Goal: Task Accomplishment & Management: Manage account settings

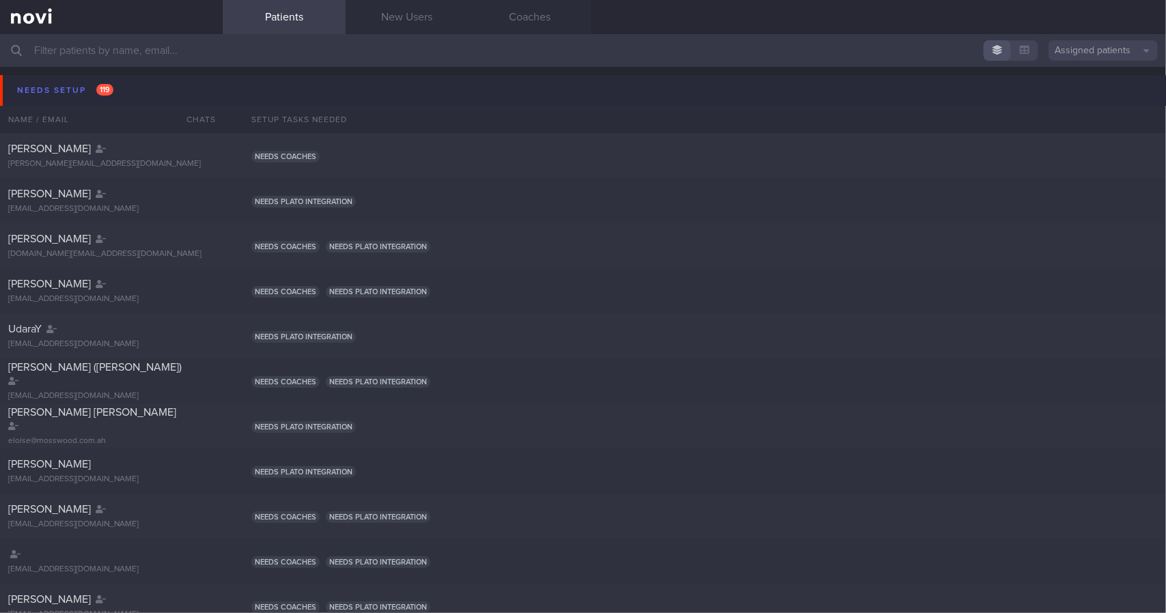
click at [135, 89] on button "Needs setup 119" at bounding box center [585, 90] width 1170 height 31
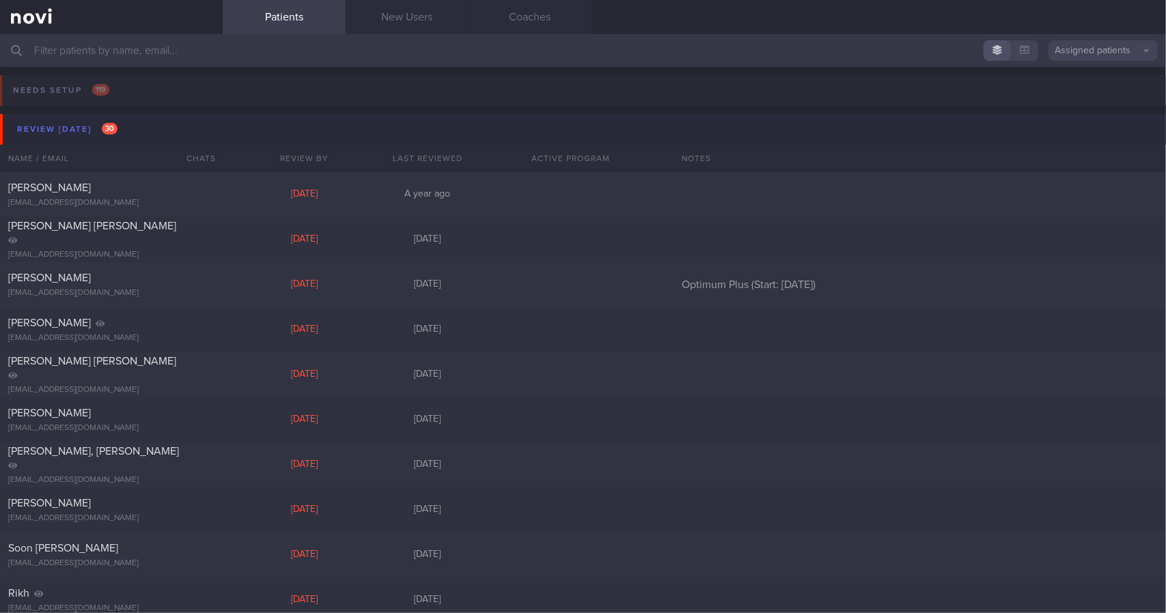
click at [124, 140] on button "Review [DATE] 30" at bounding box center [585, 129] width 1170 height 31
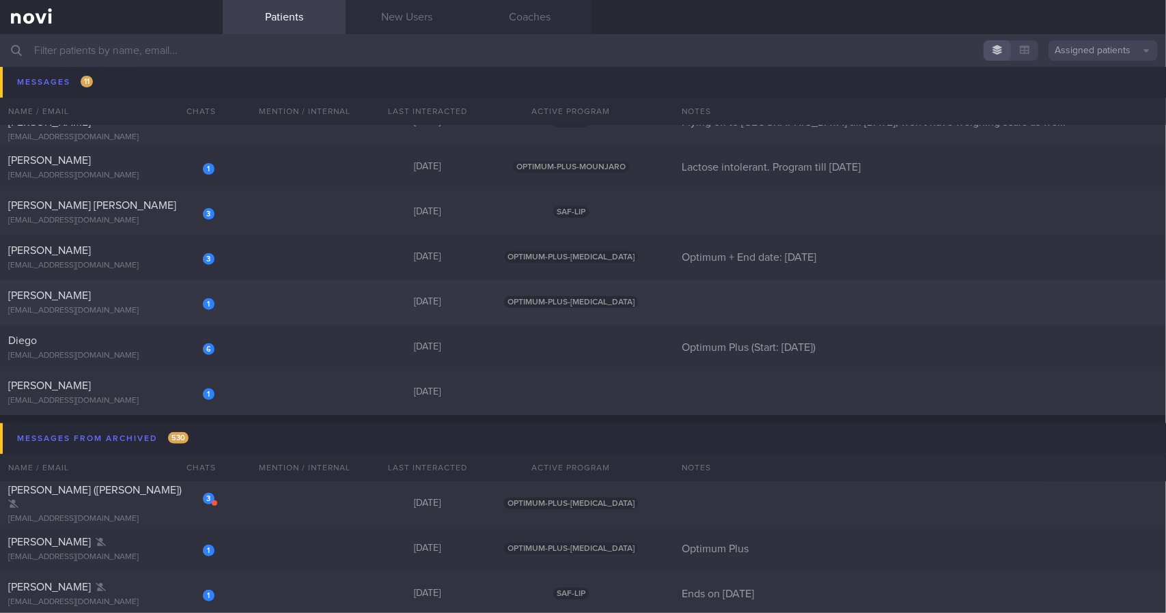
scroll to position [273, 0]
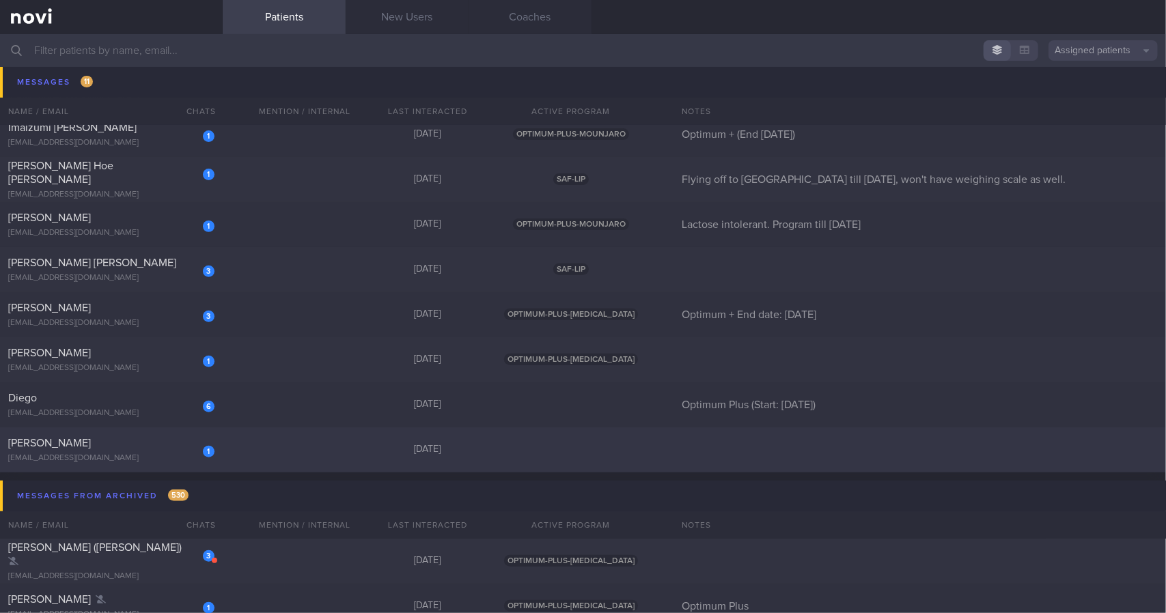
click at [283, 456] on div "1 Kien Huay Goh [EMAIL_ADDRESS][DOMAIN_NAME] [DATE]" at bounding box center [583, 450] width 1166 height 45
select select "9"
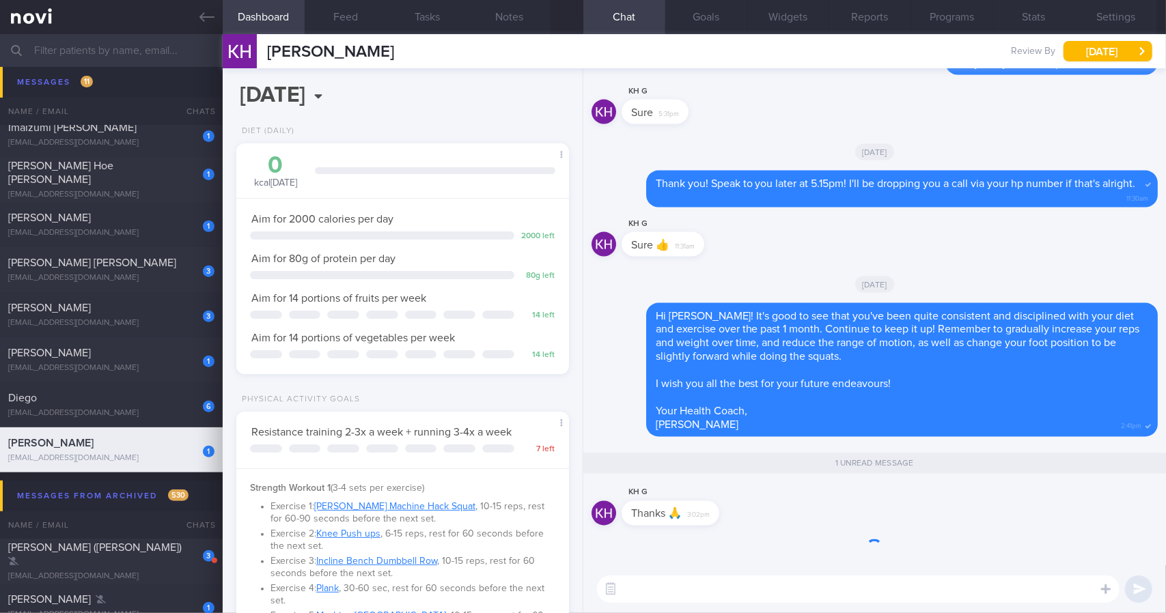
scroll to position [168, 298]
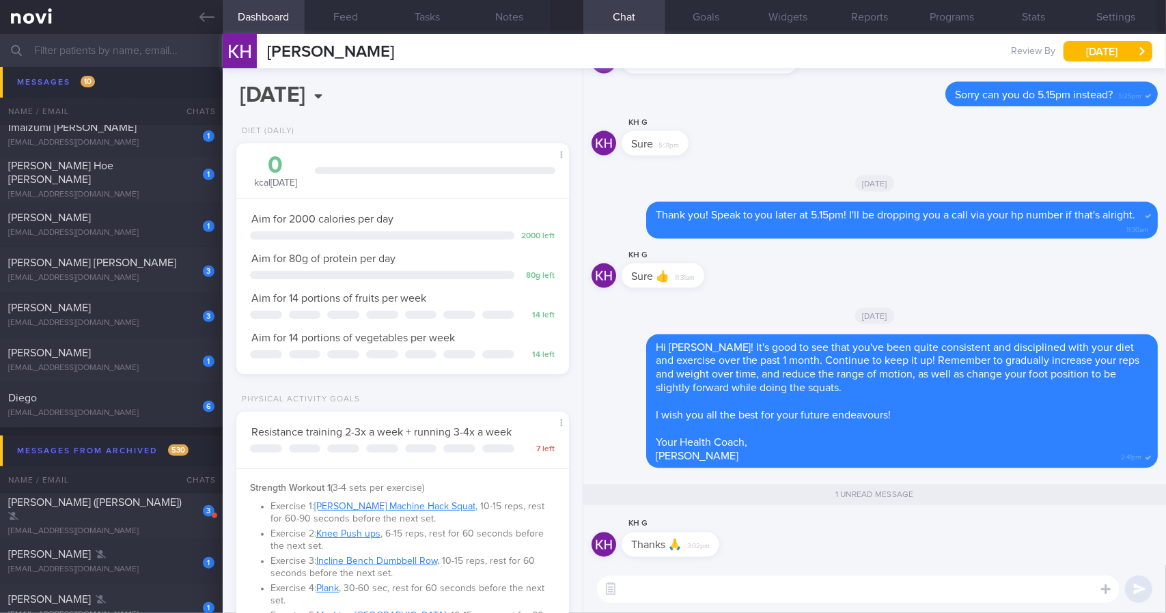
click at [723, 548] on div "KH G Thanks 🙏 3:02pm" at bounding box center [691, 536] width 139 height 41
drag, startPoint x: 709, startPoint y: 547, endPoint x: 766, endPoint y: 547, distance: 56.7
click at [766, 547] on div "KH G Thanks 🙏 3:02pm" at bounding box center [875, 540] width 566 height 49
click at [714, 547] on div "Thanks 🙏 3:02pm" at bounding box center [671, 545] width 98 height 25
click at [712, 598] on textarea at bounding box center [858, 589] width 523 height 27
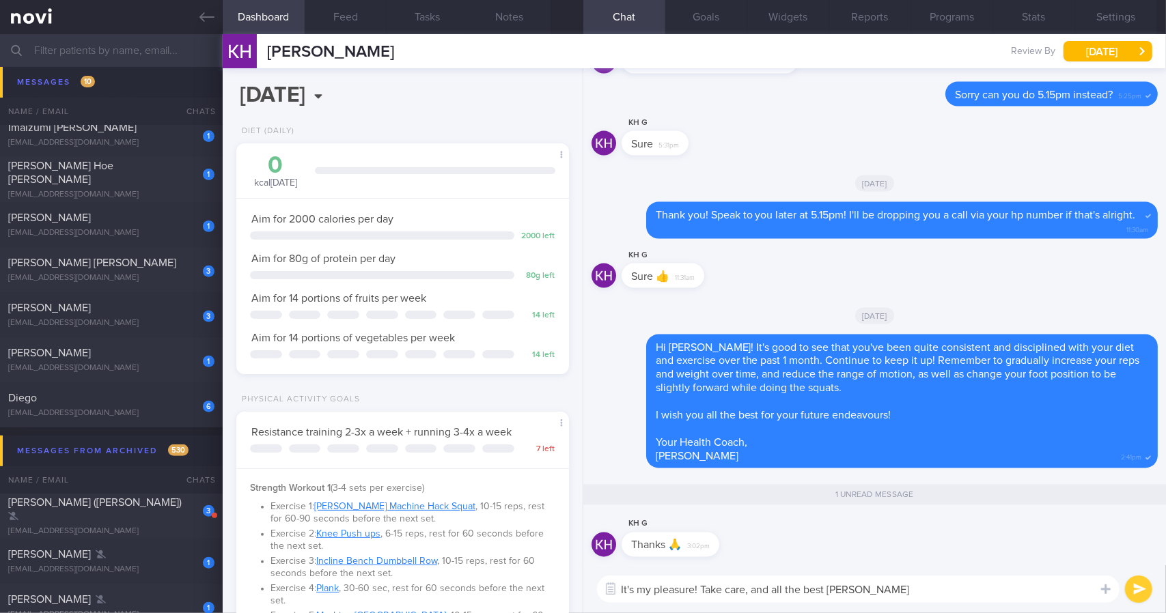
type textarea "It's my pleasure! Take care, and all the best [PERSON_NAME]!"
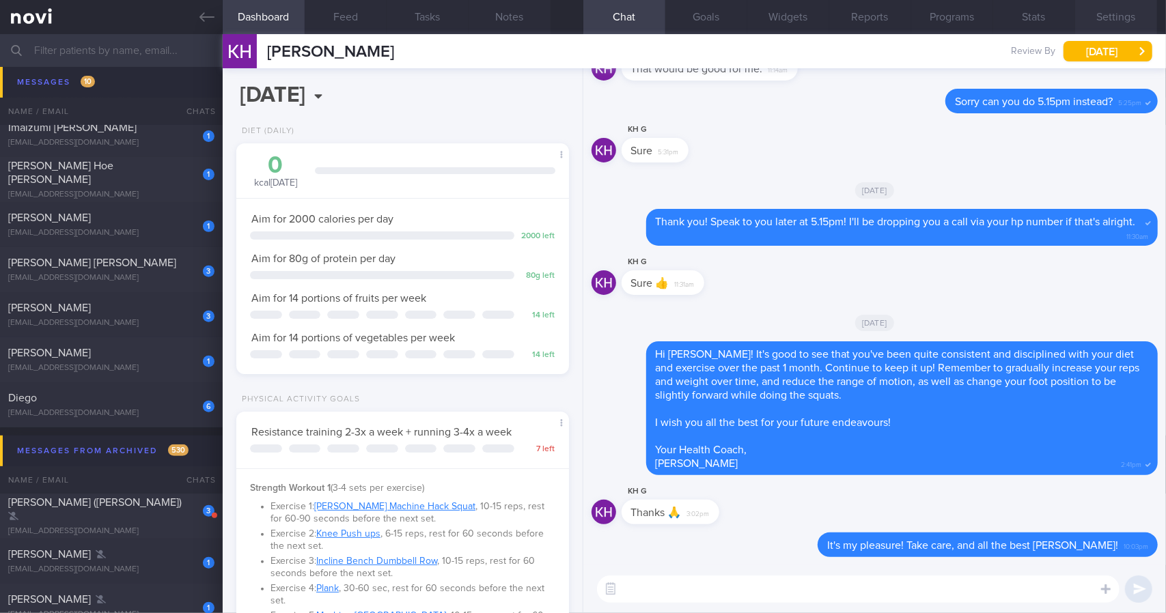
click at [1136, 22] on button "Settings" at bounding box center [1116, 17] width 82 height 34
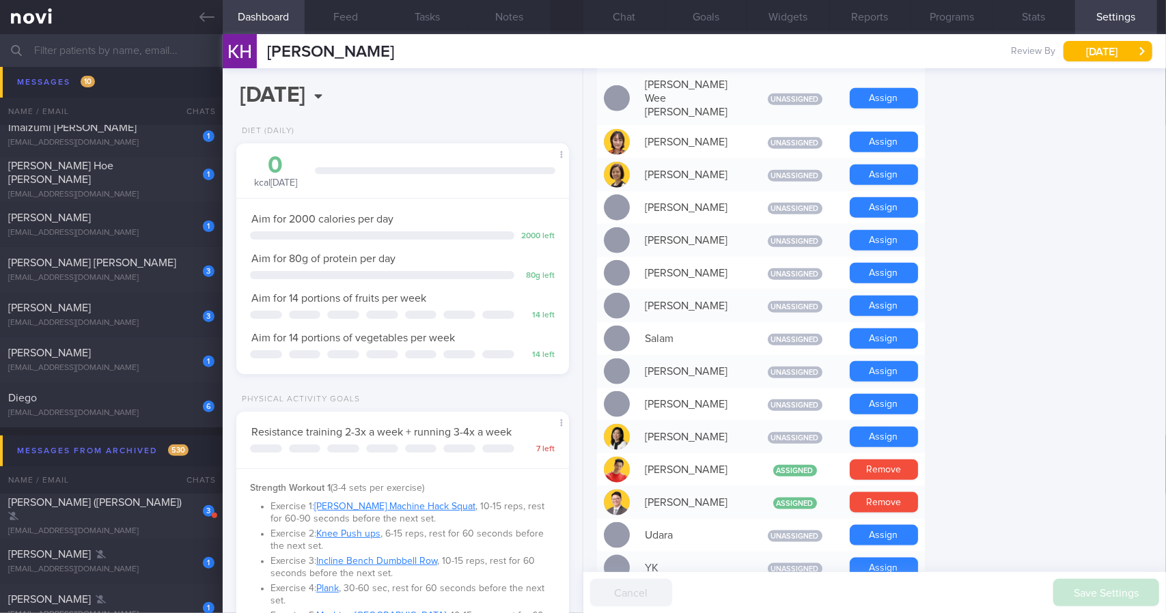
scroll to position [1161, 0]
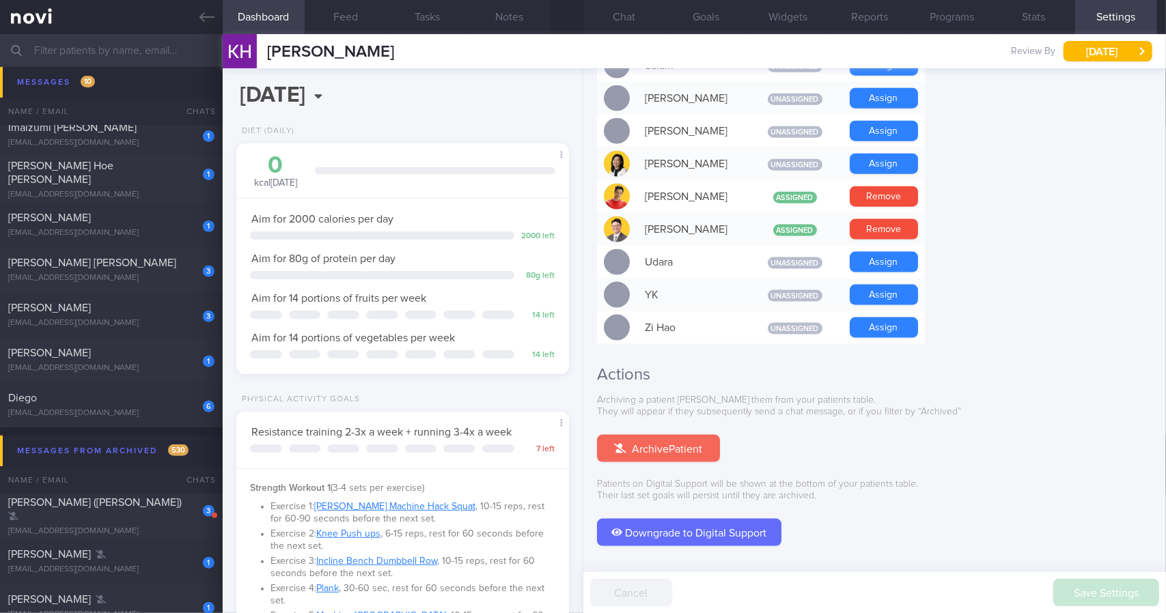
click at [687, 435] on button "Archive Patient" at bounding box center [658, 448] width 123 height 27
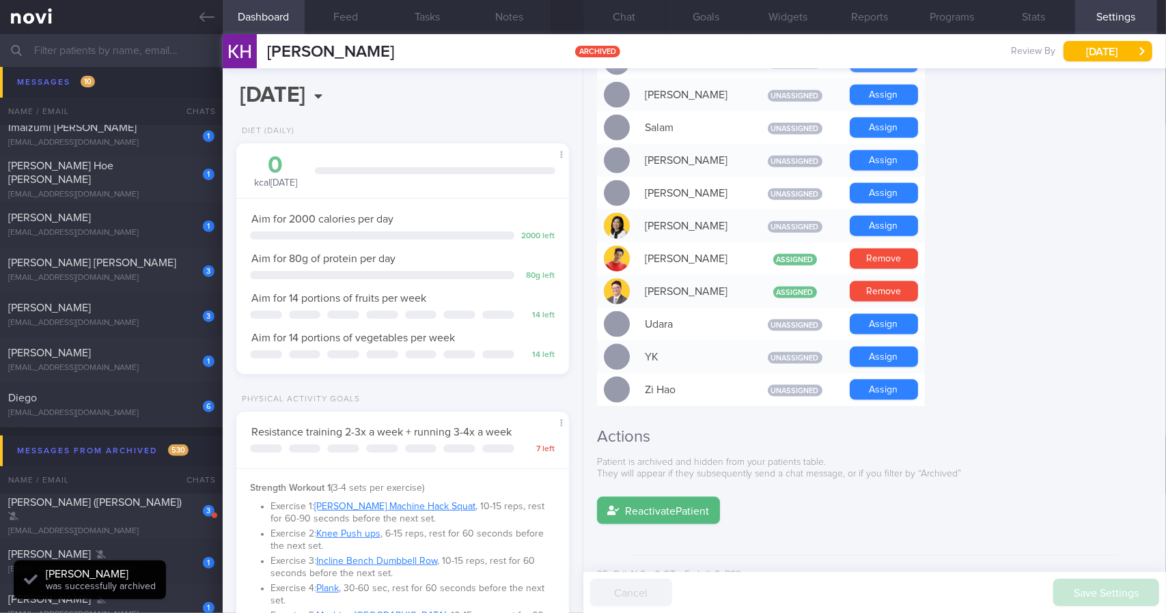
scroll to position [0, 0]
click at [201, 16] on icon at bounding box center [206, 17] width 15 height 10
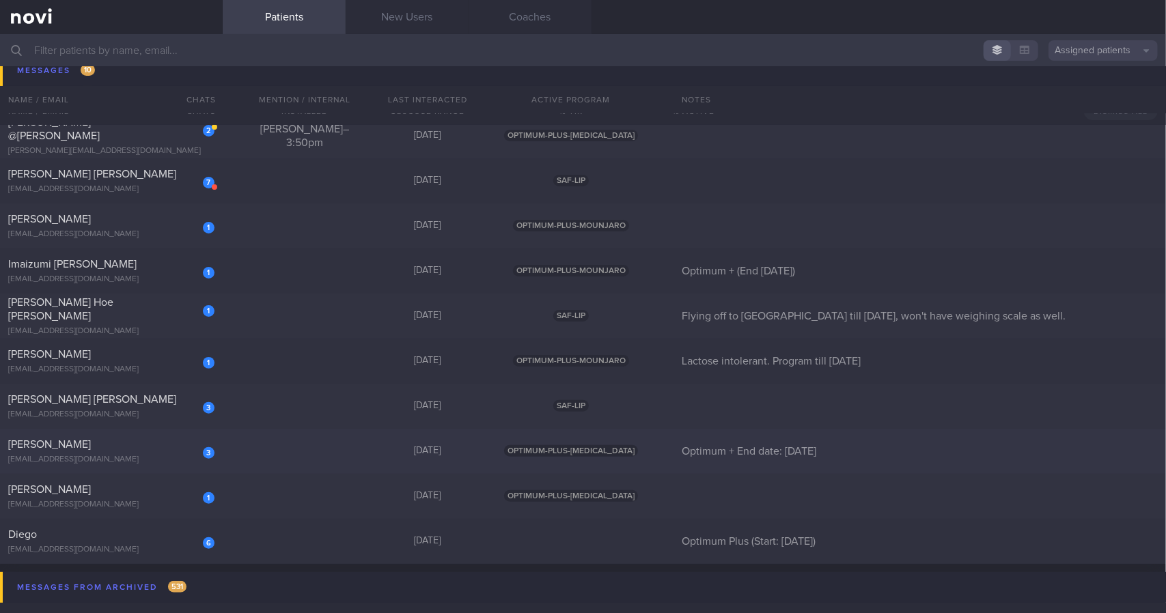
scroll to position [68, 0]
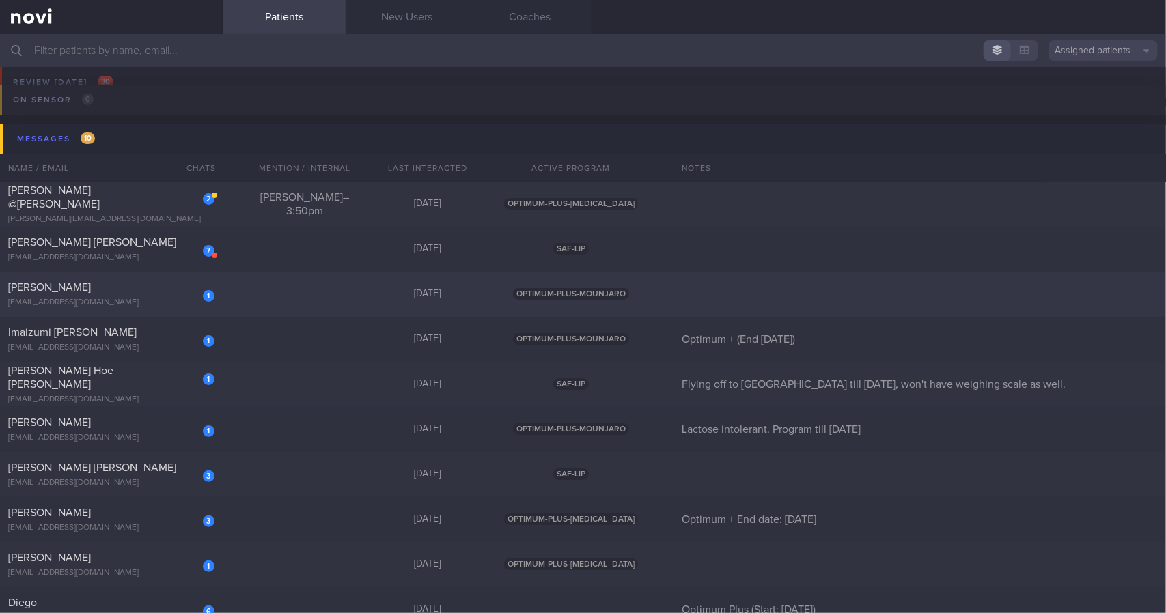
click at [133, 301] on div "[EMAIL_ADDRESS][DOMAIN_NAME]" at bounding box center [111, 303] width 206 height 10
select select "9"
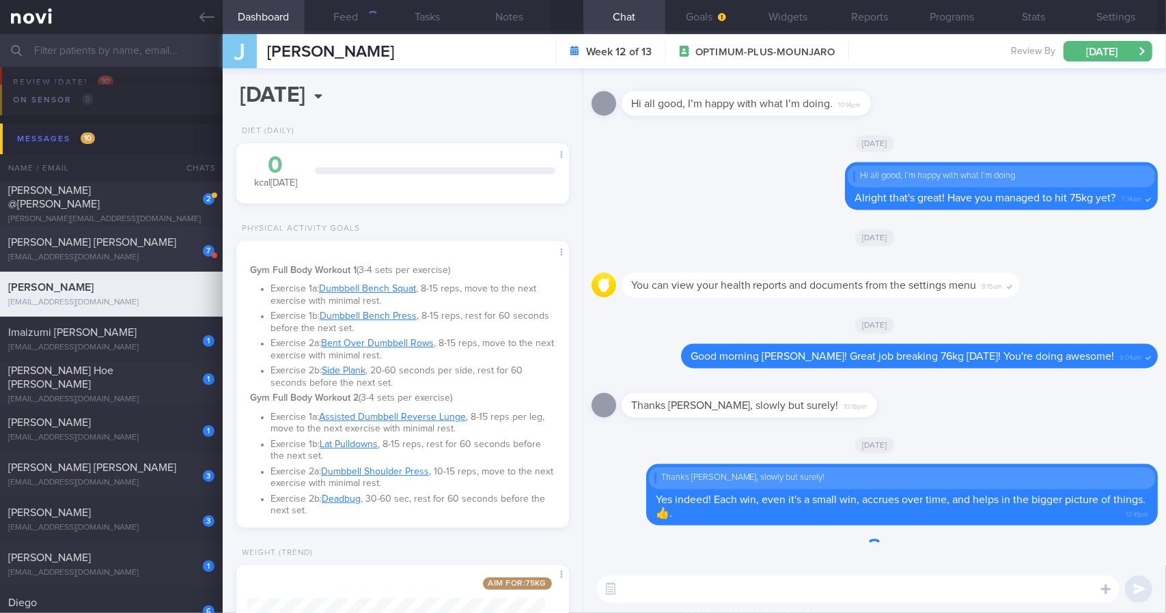
scroll to position [168, 298]
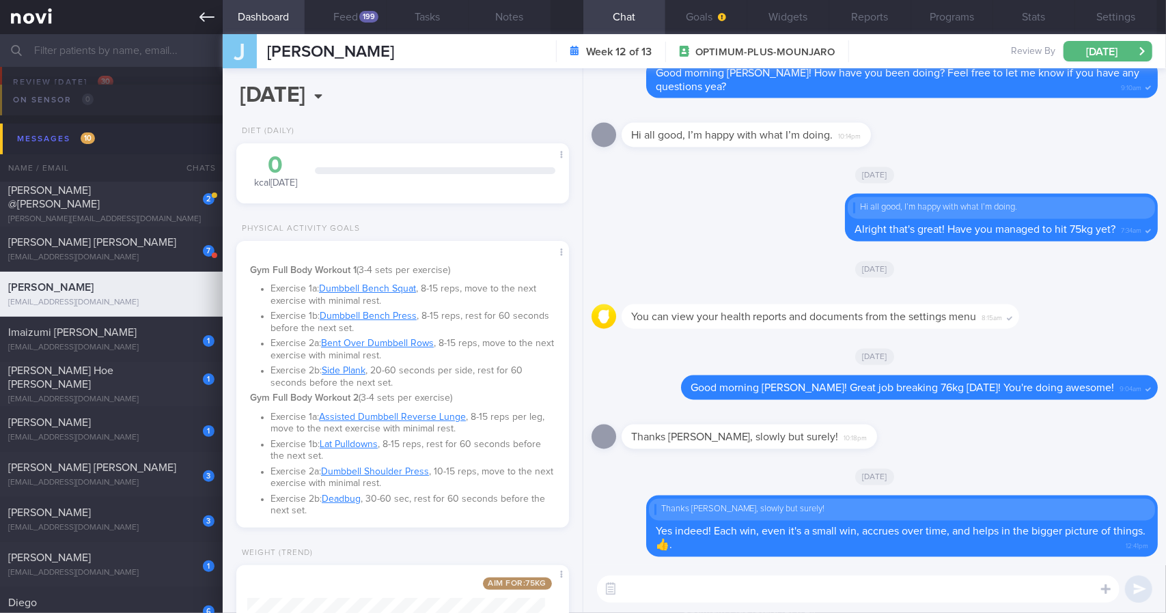
click at [204, 18] on icon at bounding box center [206, 17] width 15 height 15
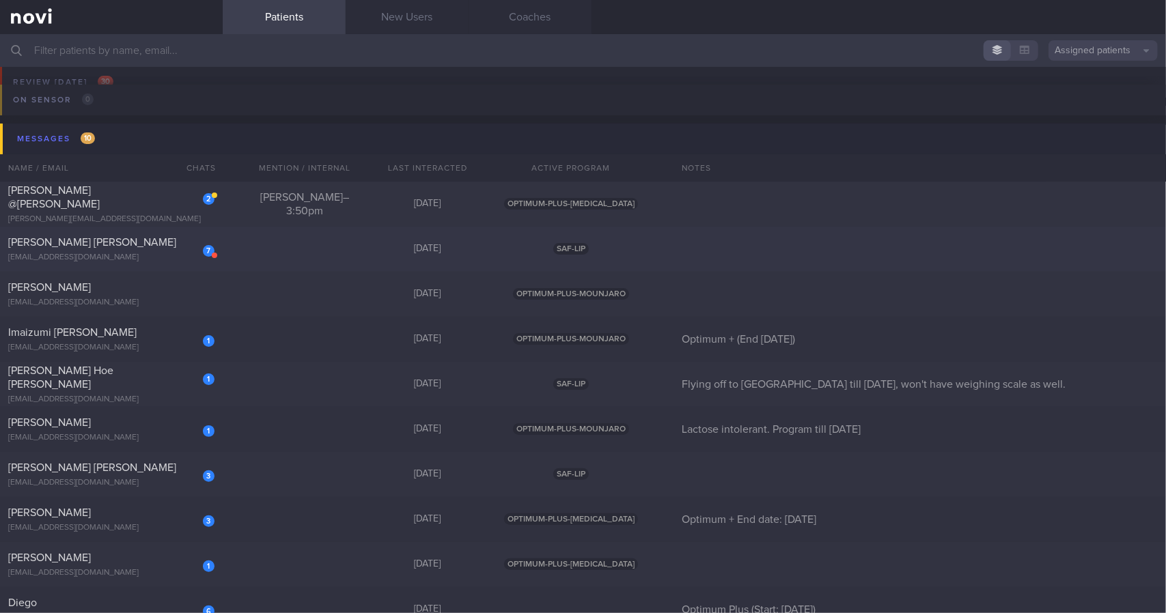
click at [143, 248] on div "[PERSON_NAME] [PERSON_NAME]" at bounding box center [109, 243] width 203 height 14
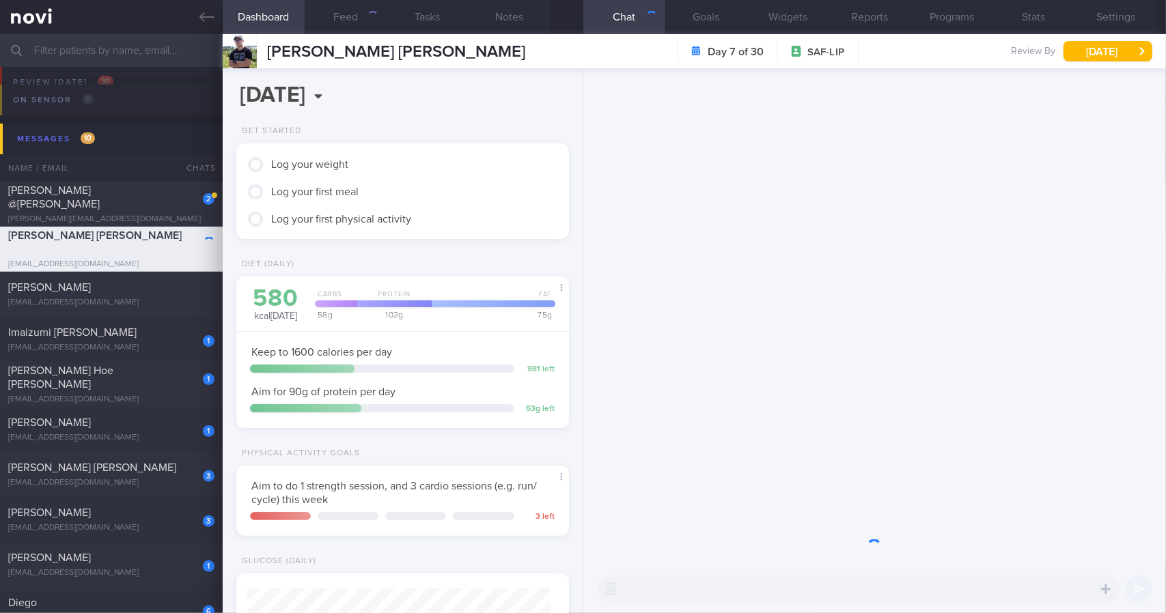
scroll to position [168, 298]
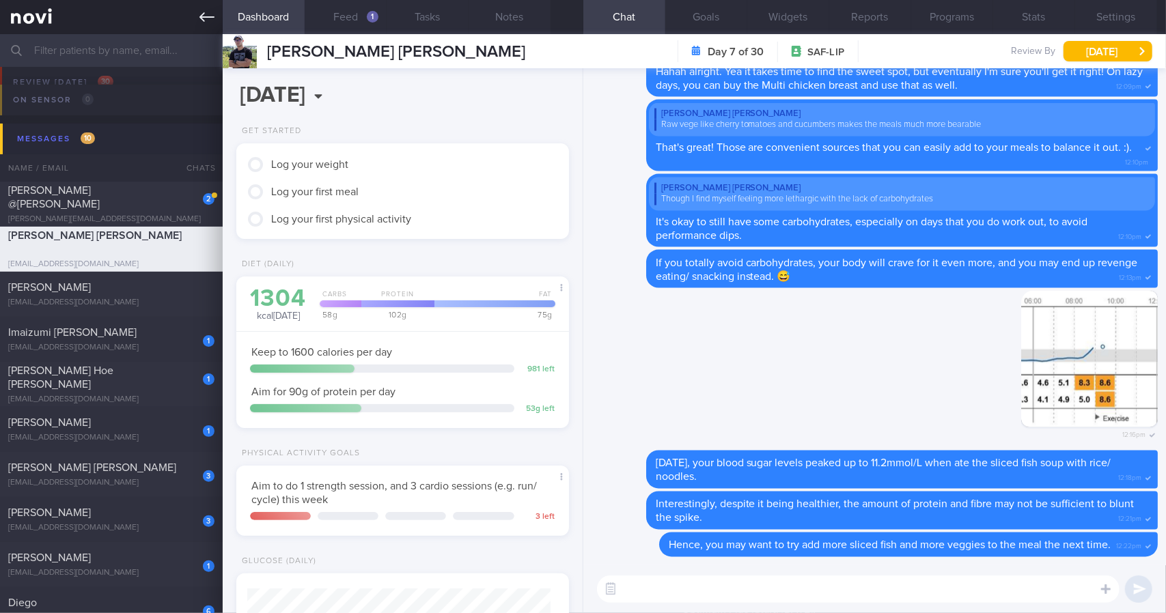
click at [205, 29] on link at bounding box center [111, 17] width 223 height 34
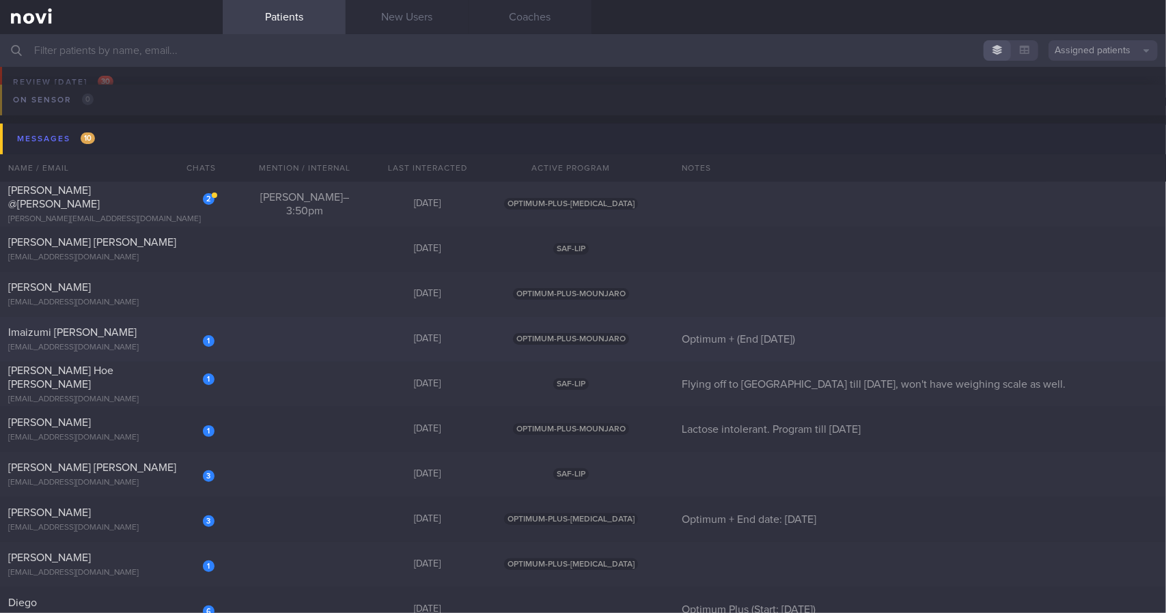
click at [161, 340] on div "1 Imaizumi [PERSON_NAME] [EMAIL_ADDRESS][DOMAIN_NAME]" at bounding box center [111, 339] width 223 height 27
select select "9"
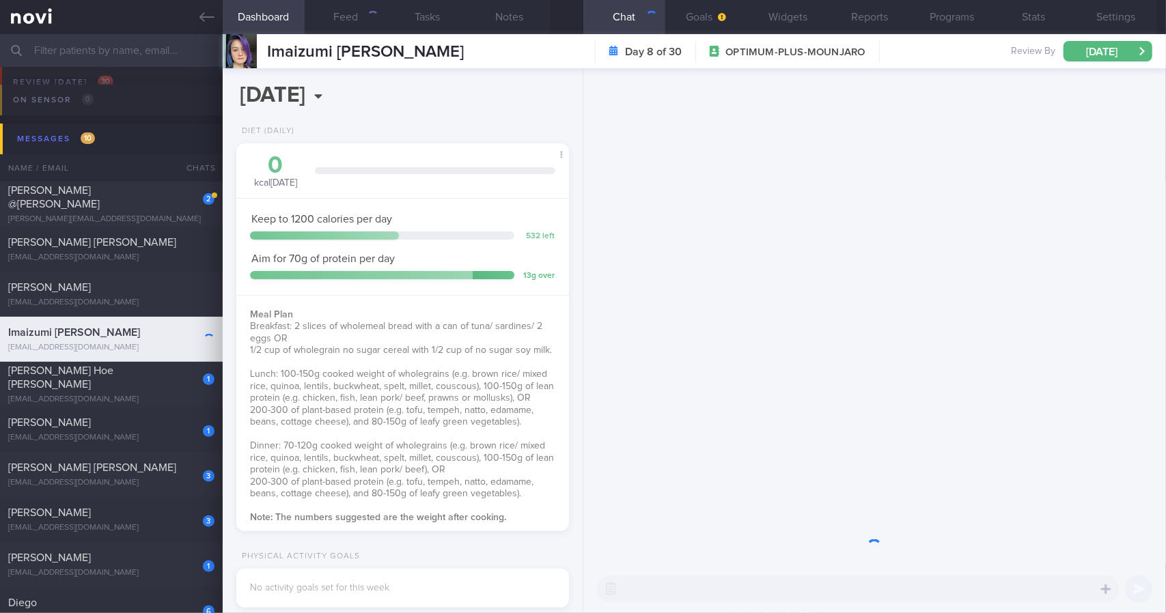
scroll to position [168, 298]
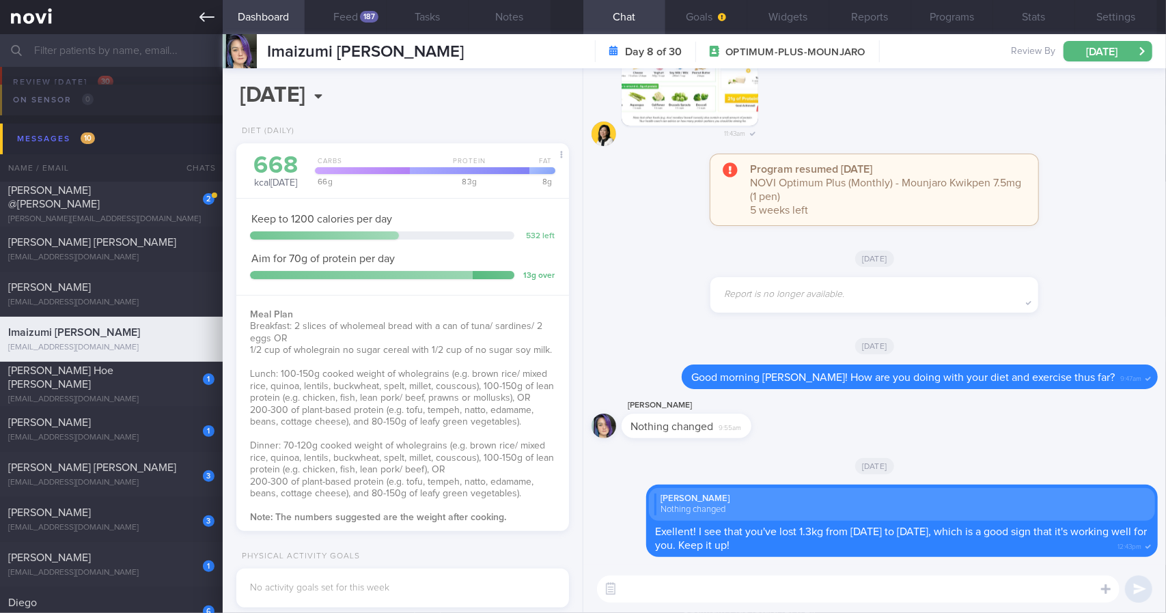
click at [210, 11] on icon at bounding box center [206, 17] width 15 height 15
